Goal: Task Accomplishment & Management: Use online tool/utility

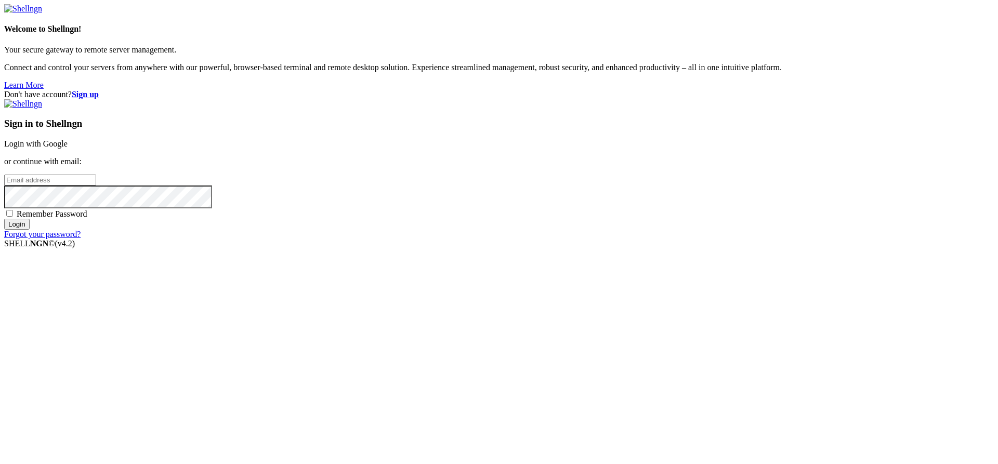
click at [68, 148] on link "Login with Google" at bounding box center [35, 143] width 63 height 9
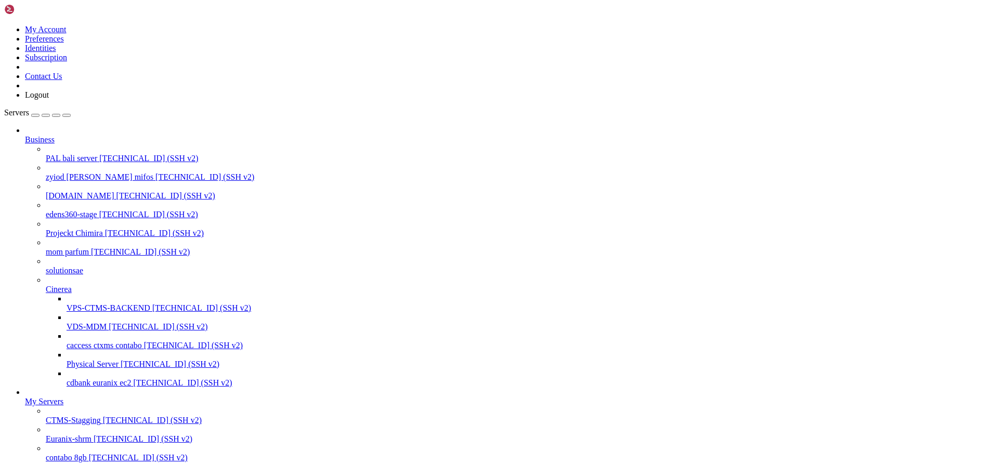
click at [85, 308] on span "VPS-CTMS-BACKEND" at bounding box center [109, 308] width 84 height 9
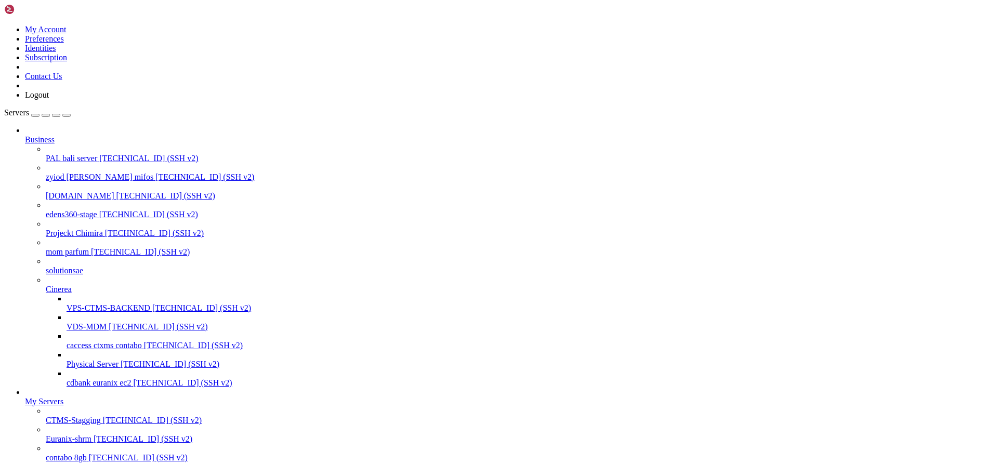
scroll to position [865, 0]
drag, startPoint x: 766, startPoint y: 1072, endPoint x: 9, endPoint y: 1048, distance: 757.5
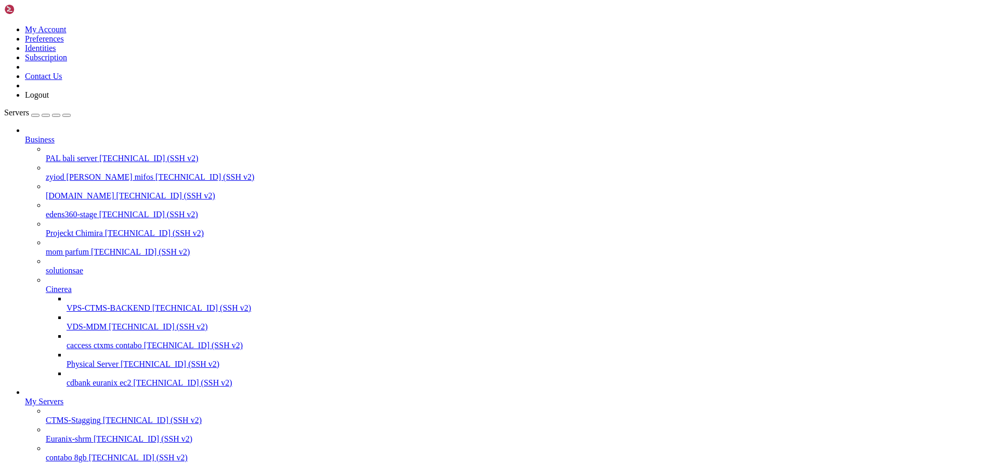
scroll to position [891, 0]
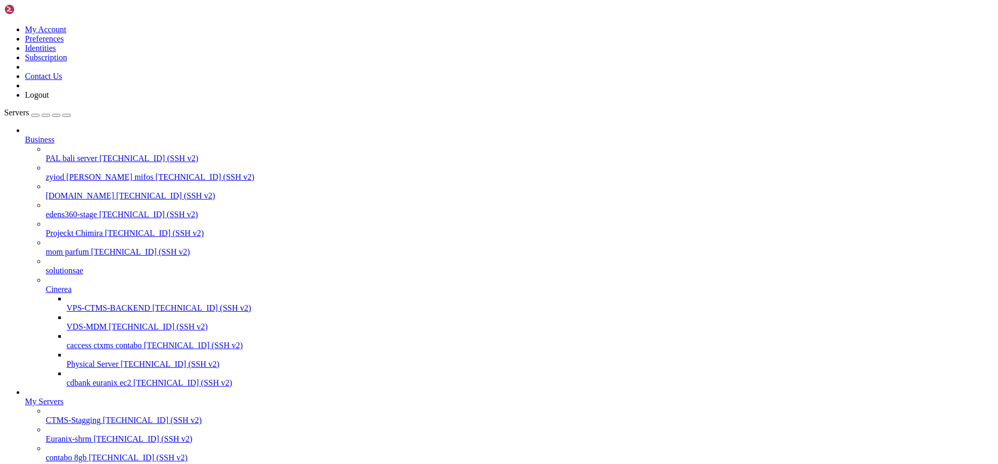
scroll to position [571, 0]
click at [80, 435] on link "Euranix-shrm [TECHNICAL_ID] (SSH v2)" at bounding box center [520, 439] width 948 height 9
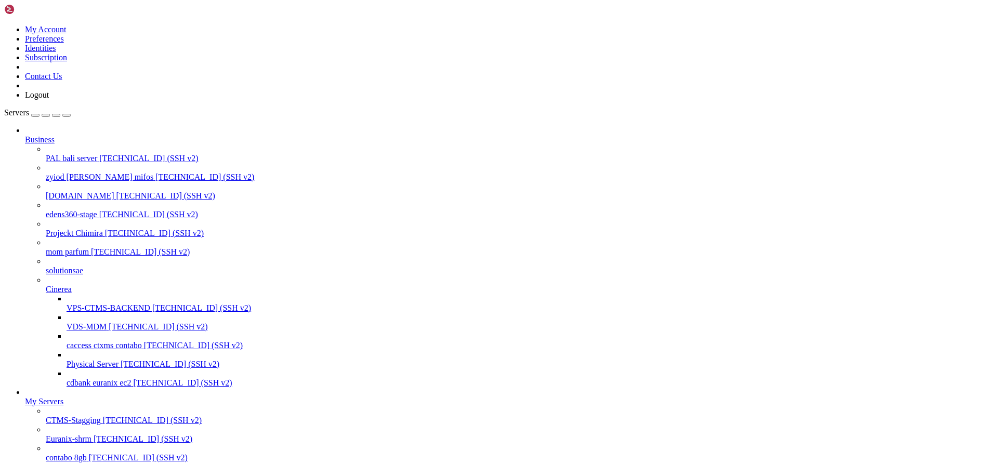
copy x-row "command"
drag, startPoint x: 186, startPoint y: 1090, endPoint x: 9, endPoint y: 1080, distance: 177.1
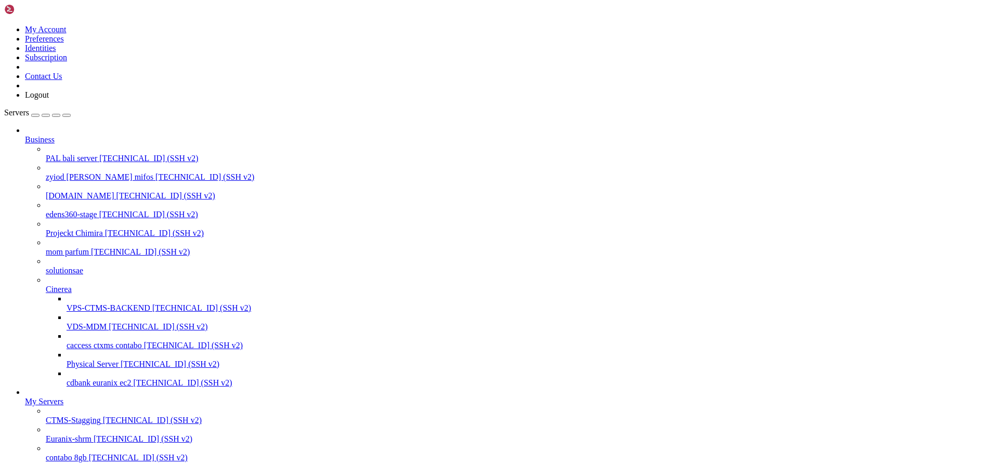
drag, startPoint x: 9, startPoint y: 786, endPoint x: 429, endPoint y: 1074, distance: 509.4
drag, startPoint x: 135, startPoint y: 442, endPoint x: 132, endPoint y: 438, distance: 5.4
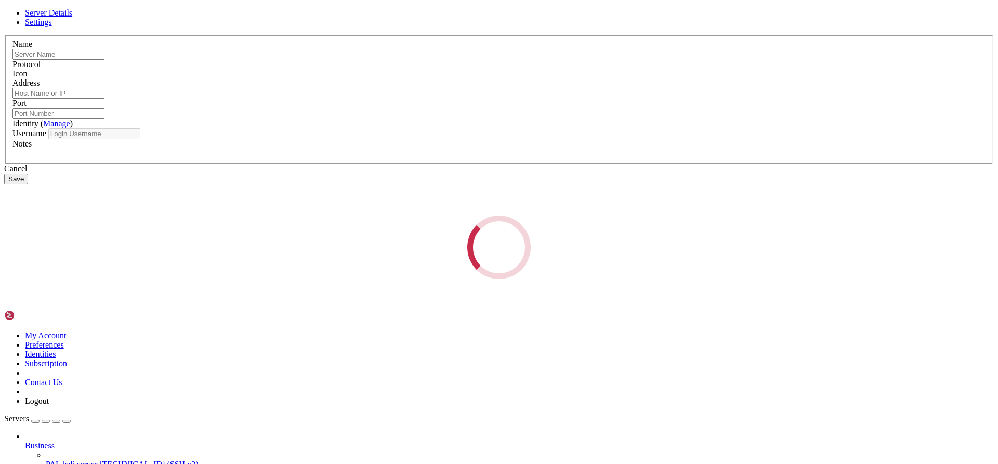
type input "CTMS-Stagging"
type input "[TECHNICAL_ID]"
type input "22"
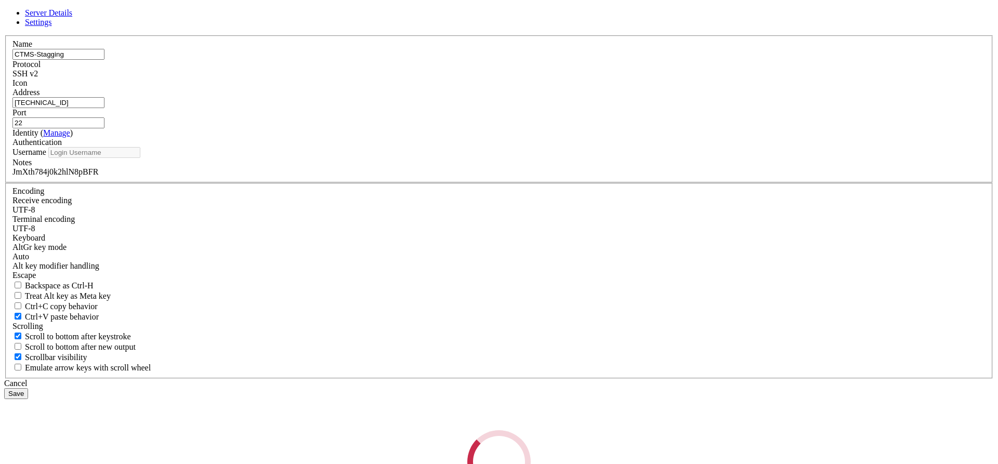
type input "root"
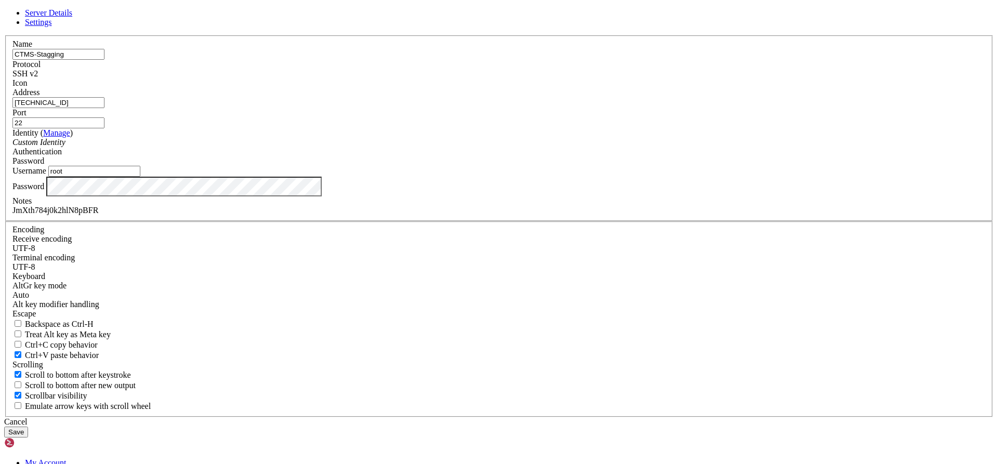
click at [556, 418] on div "Cancel" at bounding box center [499, 422] width 990 height 9
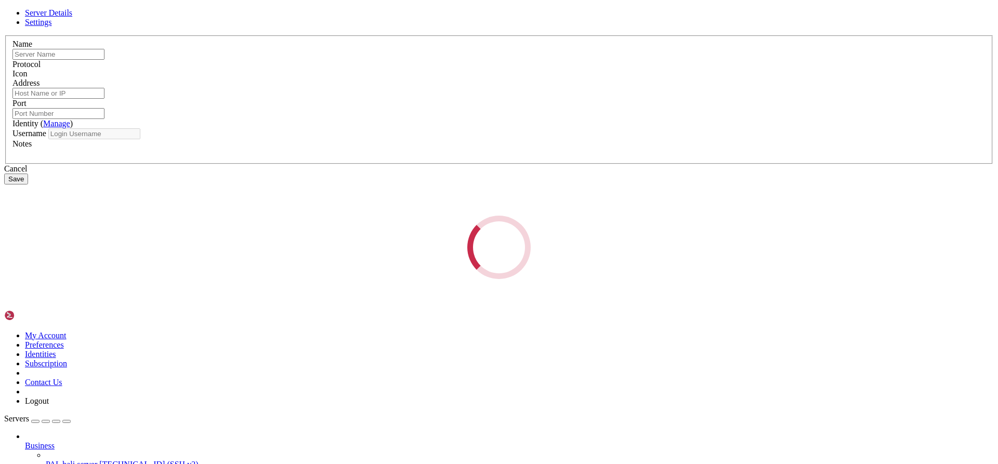
type input "VPS-CTMS-BACKEND"
type input "[TECHNICAL_ID]"
type input "22"
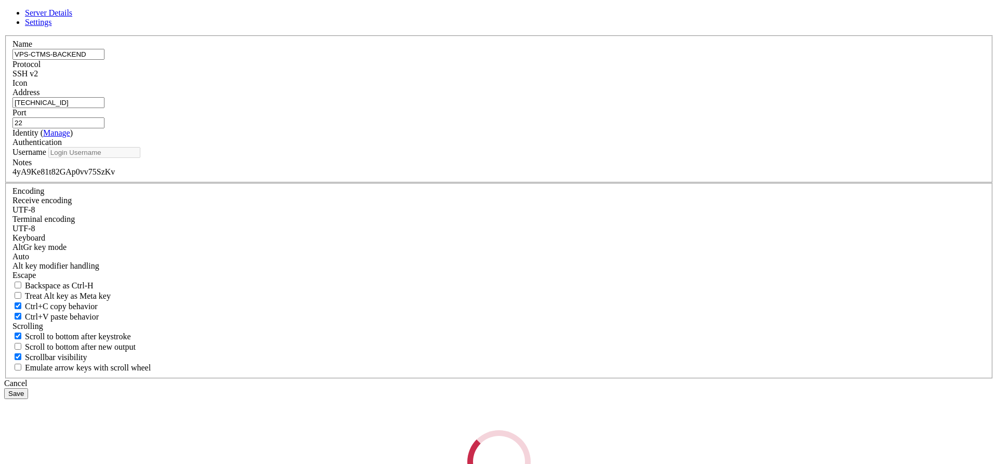
type input "root"
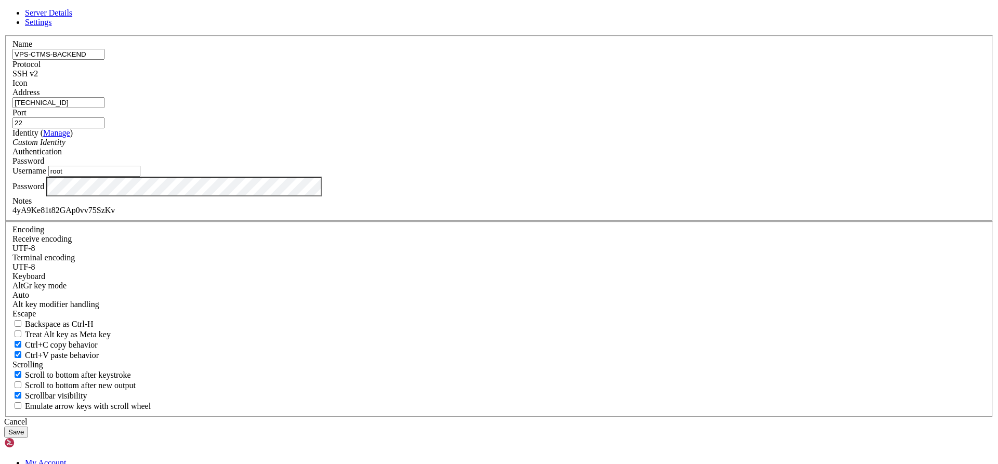
click at [419, 215] on div "4yA9Ke81t82GAp0vv75SzKv" at bounding box center [498, 210] width 973 height 9
copy div "4yA9Ke81t82GAp0vv75SzKv"
click at [577, 418] on div "Cancel" at bounding box center [499, 422] width 990 height 9
